Goal: Task Accomplishment & Management: Check status

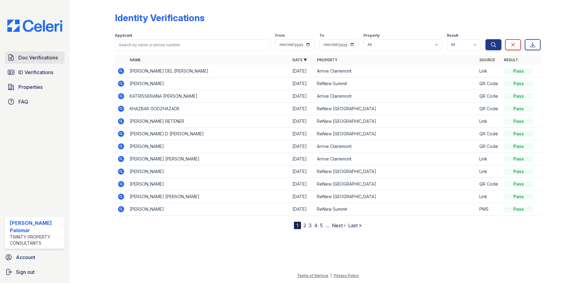
click at [42, 59] on span "Doc Verifications" at bounding box center [38, 57] width 40 height 7
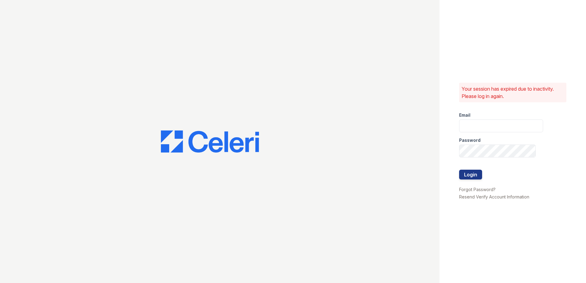
type input "gsencionpalomar@trinity-pm.com"
click at [467, 180] on div at bounding box center [501, 183] width 84 height 6
click at [468, 173] on button "Login" at bounding box center [470, 175] width 23 height 10
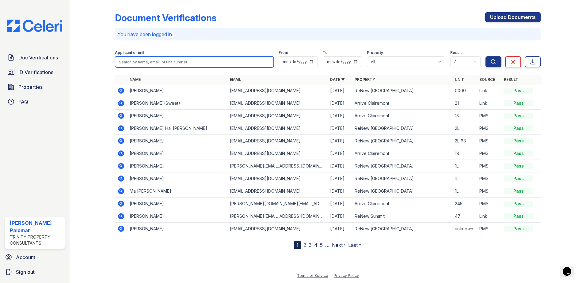
click at [189, 66] on input "search" at bounding box center [194, 61] width 159 height 11
type input "elizabeth"
click at [485, 56] on button "Search" at bounding box center [493, 61] width 16 height 11
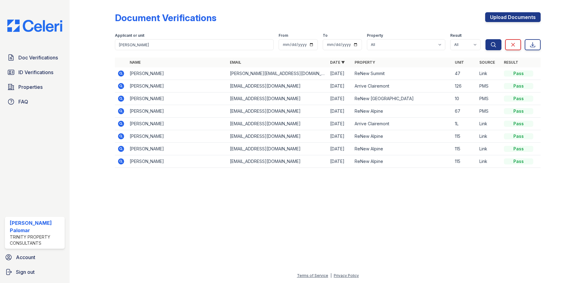
click at [122, 70] on icon at bounding box center [120, 73] width 7 height 7
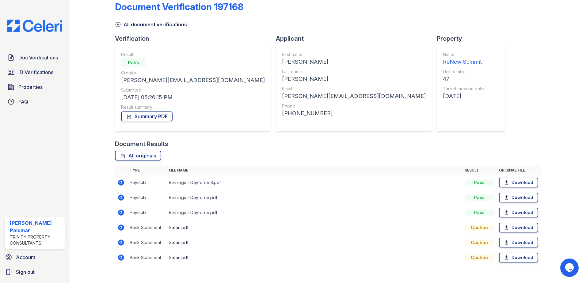
scroll to position [20, 0]
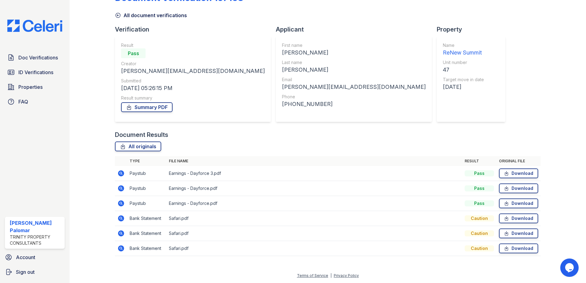
click at [119, 204] on icon at bounding box center [121, 203] width 6 height 6
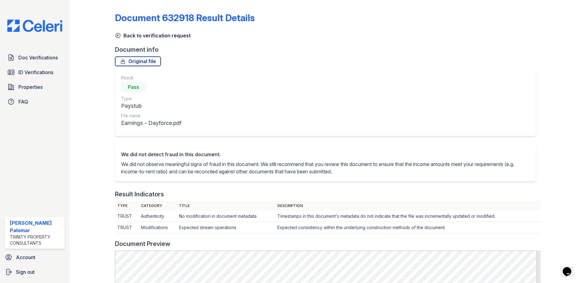
click at [178, 34] on link "Back to verification request" at bounding box center [153, 35] width 76 height 7
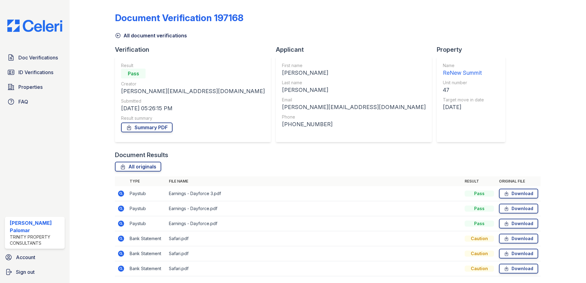
click at [123, 208] on icon at bounding box center [121, 209] width 6 height 6
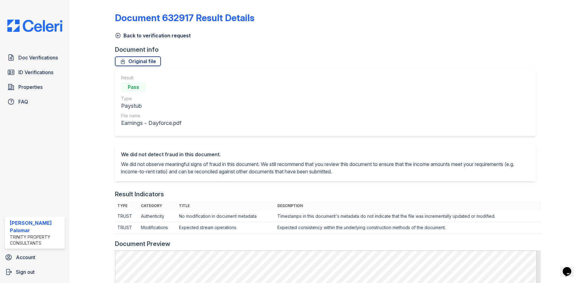
click at [182, 37] on link "Back to verification request" at bounding box center [153, 35] width 76 height 7
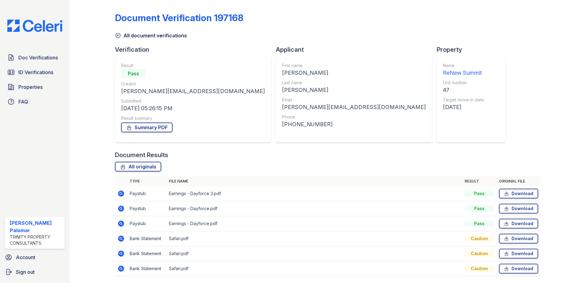
click at [119, 192] on icon at bounding box center [121, 194] width 6 height 6
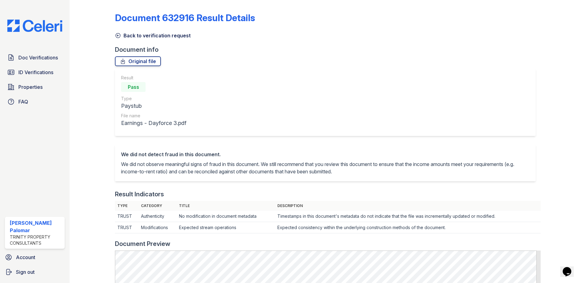
click at [152, 36] on link "Back to verification request" at bounding box center [153, 35] width 76 height 7
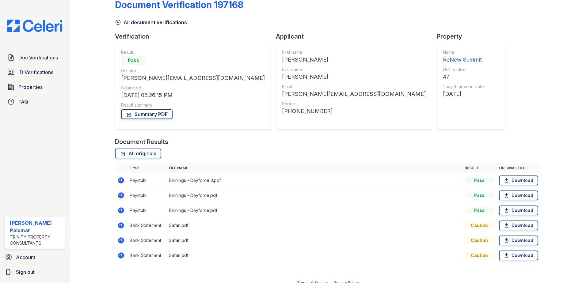
scroll to position [20, 0]
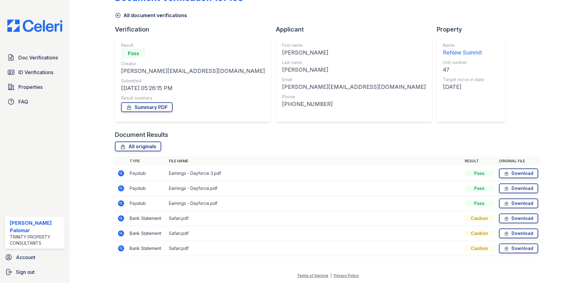
click at [121, 204] on icon at bounding box center [120, 203] width 7 height 7
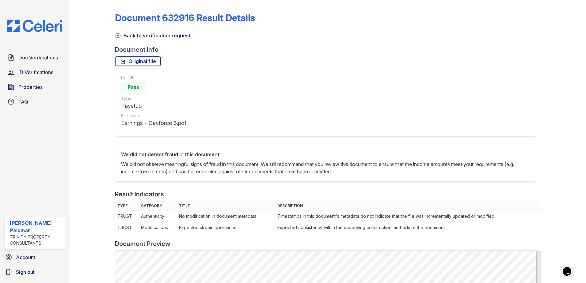
click at [150, 35] on link "Back to verification request" at bounding box center [153, 35] width 76 height 7
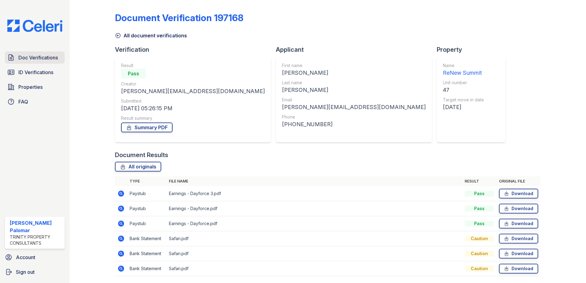
click at [32, 57] on span "Doc Verifications" at bounding box center [38, 57] width 40 height 7
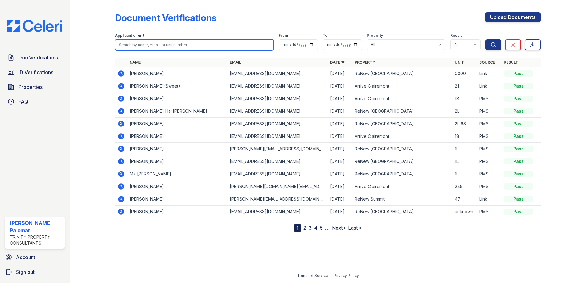
click at [163, 46] on input "search" at bounding box center [194, 44] width 159 height 11
type input "kristal"
click at [485, 39] on button "Search" at bounding box center [493, 44] width 16 height 11
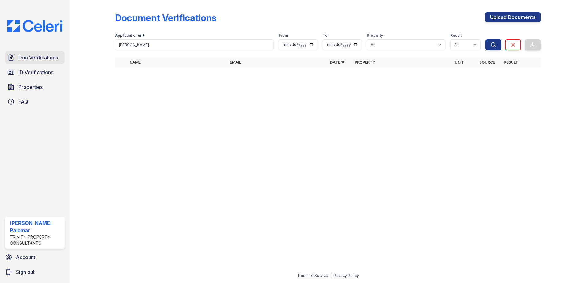
click at [27, 63] on div "Doc Verifications ID Verifications Properties FAQ" at bounding box center [34, 79] width 65 height 56
drag, startPoint x: 27, startPoint y: 63, endPoint x: 30, endPoint y: 47, distance: 16.2
click at [30, 47] on div "Doc Verifications ID Verifications Properties FAQ Gustavo Sencion Palomar Trini…" at bounding box center [35, 141] width 70 height 283
click at [28, 62] on link "Doc Verifications" at bounding box center [35, 57] width 60 height 12
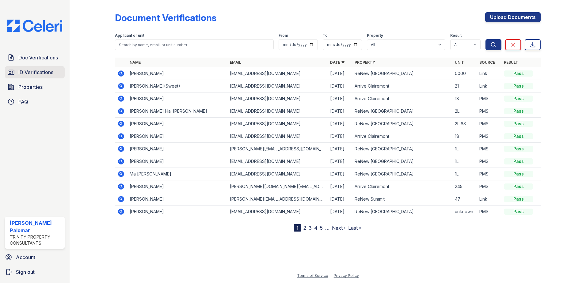
click at [41, 75] on span "ID Verifications" at bounding box center [35, 72] width 35 height 7
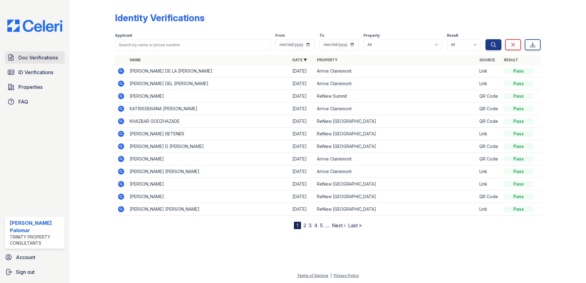
click at [42, 53] on link "Doc Verifications" at bounding box center [35, 57] width 60 height 12
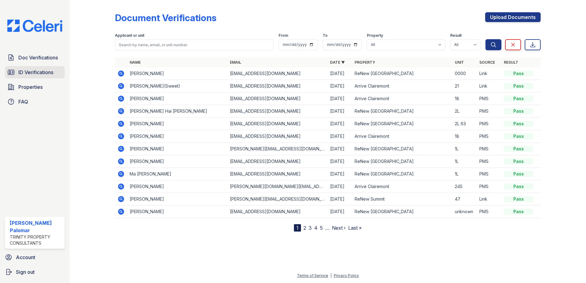
click at [18, 73] on link "ID Verifications" at bounding box center [35, 72] width 60 height 12
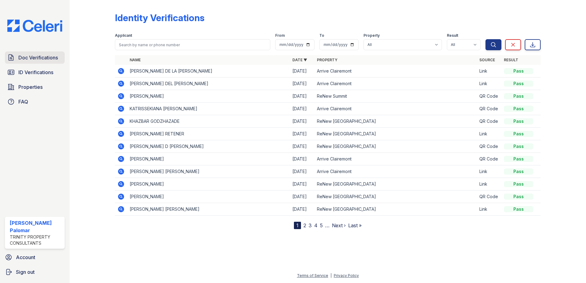
click at [22, 54] on span "Doc Verifications" at bounding box center [38, 57] width 40 height 7
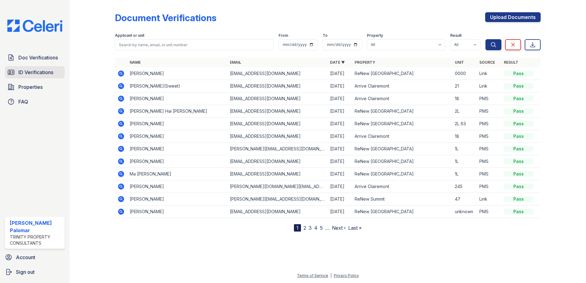
click at [38, 71] on span "ID Verifications" at bounding box center [35, 72] width 35 height 7
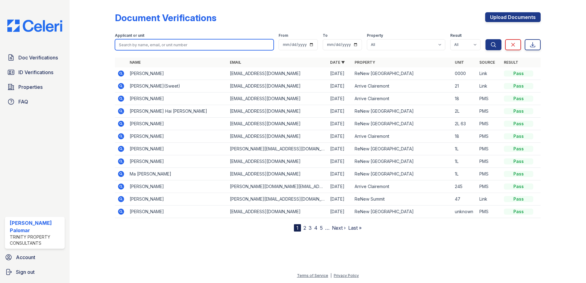
click at [153, 42] on input "search" at bounding box center [194, 44] width 159 height 11
type input "kristal"
click at [485, 39] on button "Search" at bounding box center [493, 44] width 16 height 11
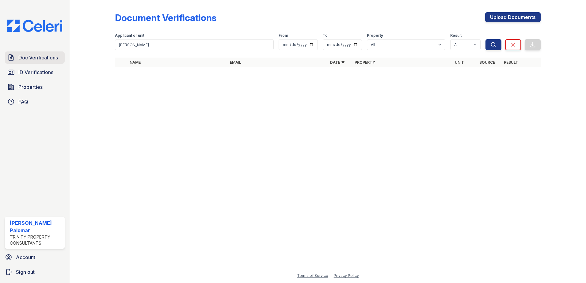
click at [33, 61] on span "Doc Verifications" at bounding box center [38, 57] width 40 height 7
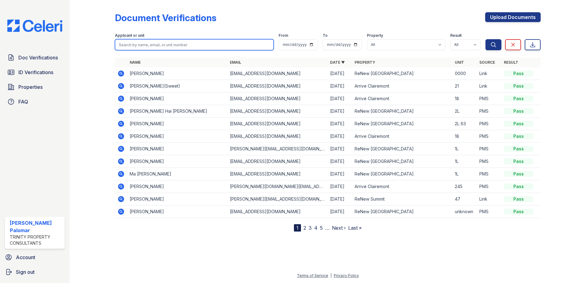
drag, startPoint x: 145, startPoint y: 40, endPoint x: 141, endPoint y: 42, distance: 4.8
click at [145, 40] on input "search" at bounding box center [194, 44] width 159 height 11
click at [96, 44] on div at bounding box center [97, 116] width 36 height 229
click at [203, 47] on input "search" at bounding box center [194, 44] width 159 height 11
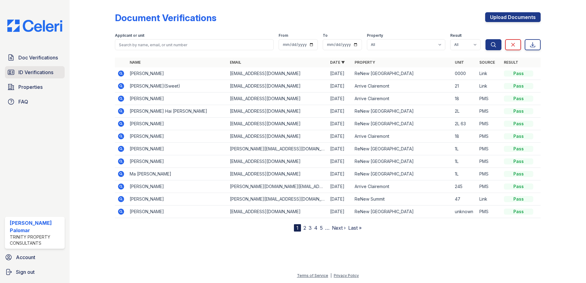
click at [23, 71] on span "ID Verifications" at bounding box center [35, 72] width 35 height 7
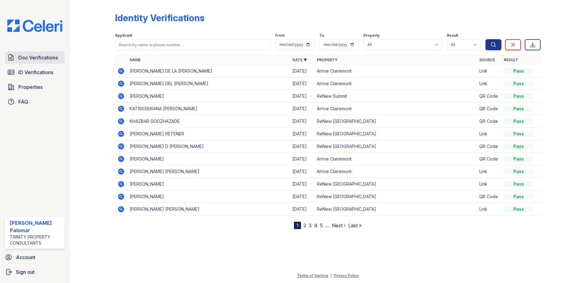
click at [27, 53] on link "Doc Verifications" at bounding box center [35, 57] width 60 height 12
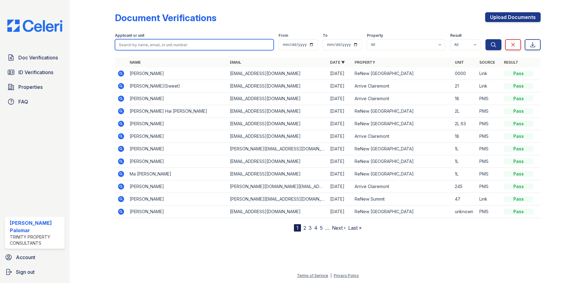
click at [145, 44] on input "search" at bounding box center [194, 44] width 159 height 11
type input "kristal"
click at [485, 39] on button "Search" at bounding box center [493, 44] width 16 height 11
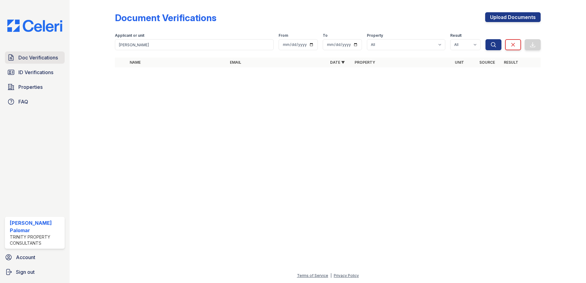
click at [42, 59] on span "Doc Verifications" at bounding box center [38, 57] width 40 height 7
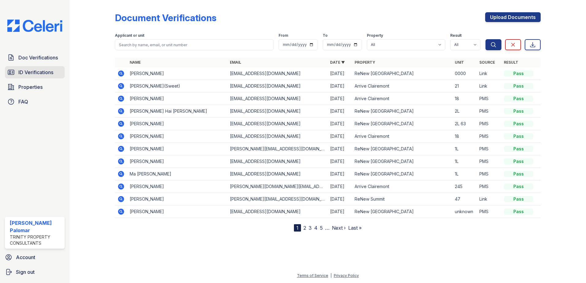
click at [35, 74] on span "ID Verifications" at bounding box center [35, 72] width 35 height 7
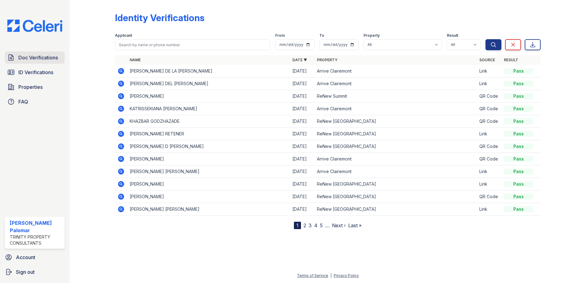
click at [35, 59] on span "Doc Verifications" at bounding box center [38, 57] width 40 height 7
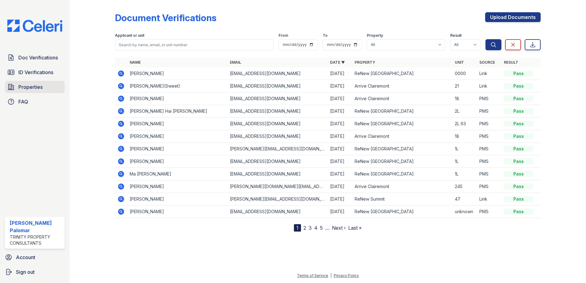
click at [28, 85] on span "Properties" at bounding box center [30, 86] width 24 height 7
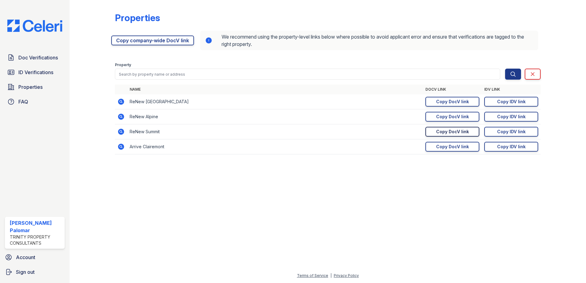
click at [465, 131] on div "Copy DocV link" at bounding box center [452, 132] width 33 height 6
click at [55, 53] on link "Doc Verifications" at bounding box center [35, 57] width 60 height 12
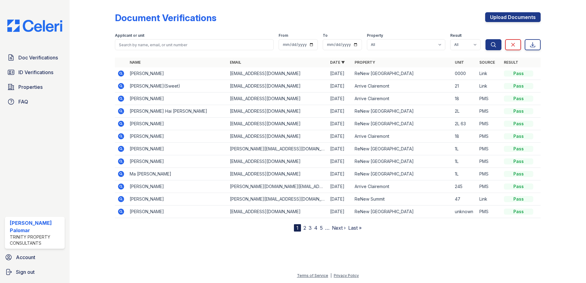
click at [120, 200] on icon at bounding box center [121, 199] width 6 height 6
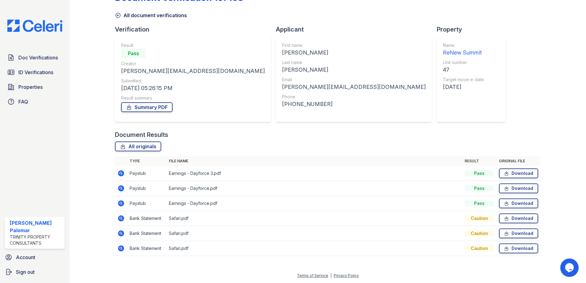
click at [123, 204] on icon at bounding box center [121, 203] width 6 height 6
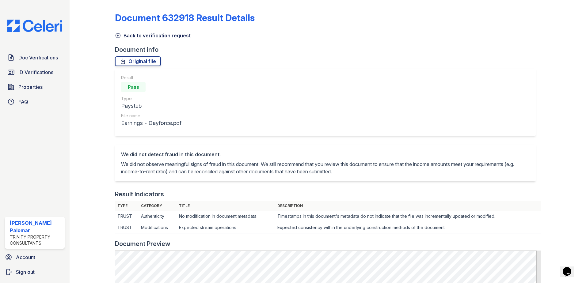
click at [148, 36] on link "Back to verification request" at bounding box center [153, 35] width 76 height 7
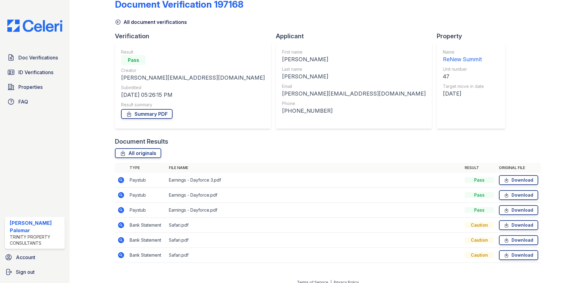
scroll to position [20, 0]
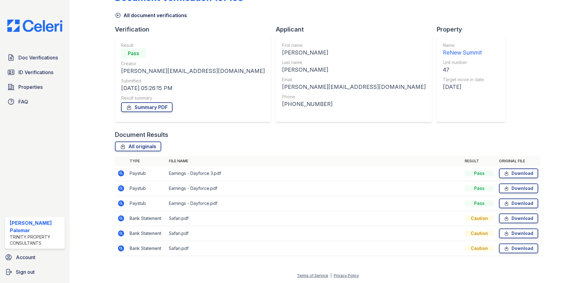
click at [120, 172] on icon at bounding box center [121, 173] width 2 height 2
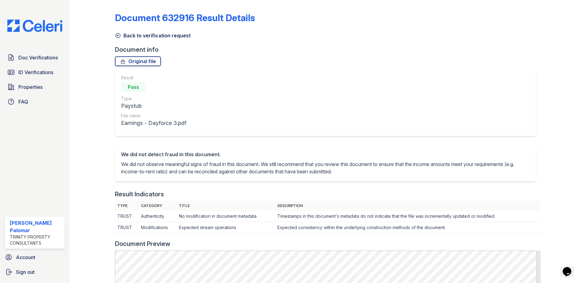
click at [158, 38] on link "Back to verification request" at bounding box center [153, 35] width 76 height 7
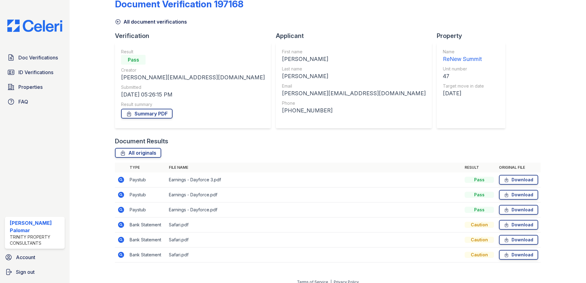
scroll to position [20, 0]
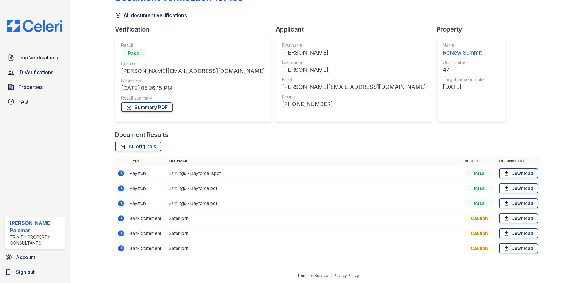
click at [123, 189] on icon at bounding box center [121, 188] width 6 height 6
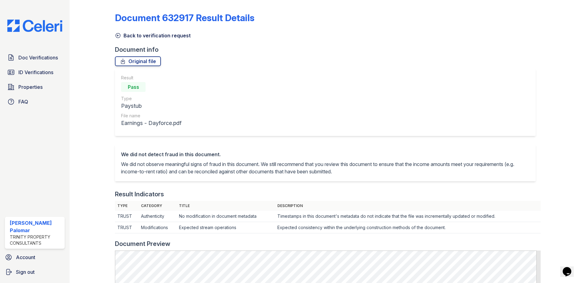
click at [169, 33] on link "Back to verification request" at bounding box center [153, 35] width 76 height 7
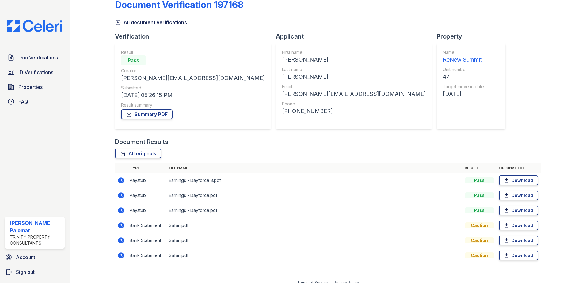
scroll to position [20, 0]
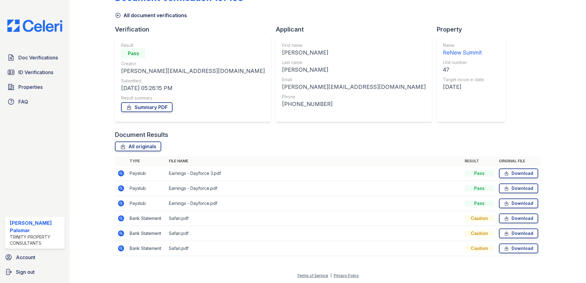
drag, startPoint x: 121, startPoint y: 218, endPoint x: 133, endPoint y: 217, distance: 11.4
click at [121, 218] on icon at bounding box center [120, 218] width 7 height 7
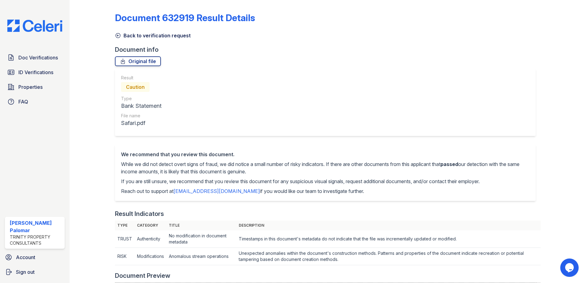
click at [125, 36] on link "Back to verification request" at bounding box center [153, 35] width 76 height 7
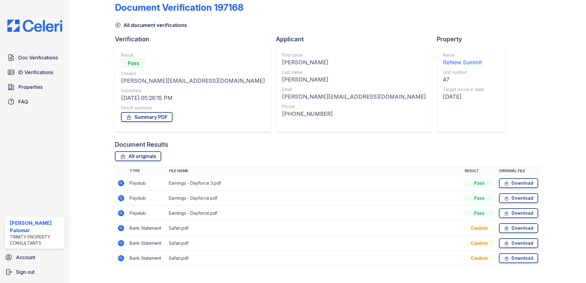
scroll to position [20, 0]
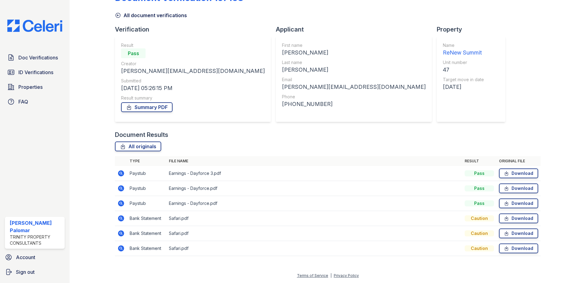
click at [121, 217] on icon at bounding box center [121, 218] width 6 height 6
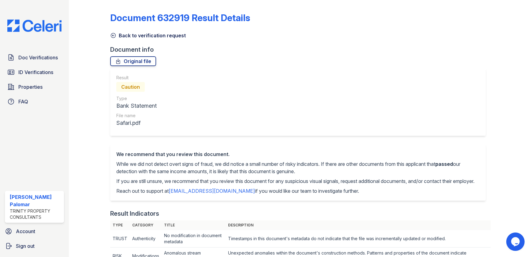
drag, startPoint x: 175, startPoint y: 34, endPoint x: 178, endPoint y: 34, distance: 3.1
click at [175, 34] on link "Back to verification request" at bounding box center [148, 35] width 76 height 7
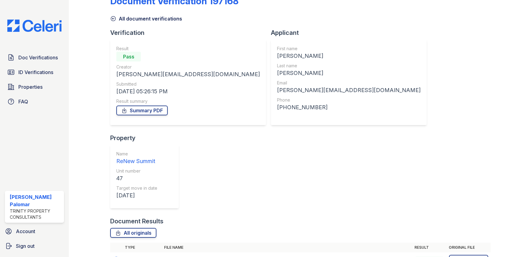
scroll to position [46, 0]
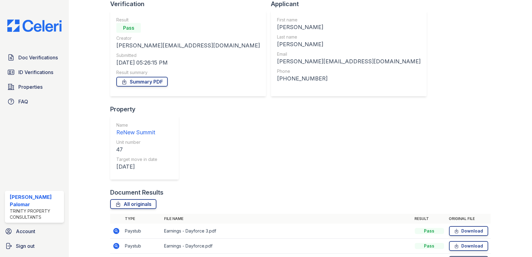
click at [471, 256] on link "Download" at bounding box center [468, 261] width 39 height 10
click at [468, 241] on link "Download" at bounding box center [468, 246] width 39 height 10
click at [452, 104] on div "Document Verification 197168 All document verifications Verification Result Pas…" at bounding box center [300, 138] width 381 height 363
click at [471, 226] on link "Download" at bounding box center [468, 231] width 39 height 10
click at [465, 83] on div "Document Verification 197168 All document verifications Verification Result Pas…" at bounding box center [300, 138] width 381 height 363
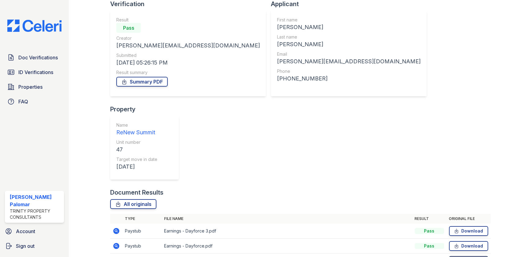
click at [461, 256] on link "Download" at bounding box center [468, 261] width 39 height 10
click at [464, 241] on link "Download" at bounding box center [468, 246] width 39 height 10
click at [468, 226] on link "Download" at bounding box center [468, 231] width 39 height 10
click at [381, 188] on div "Document Results" at bounding box center [300, 192] width 381 height 9
